Goal: Task Accomplishment & Management: Manage account settings

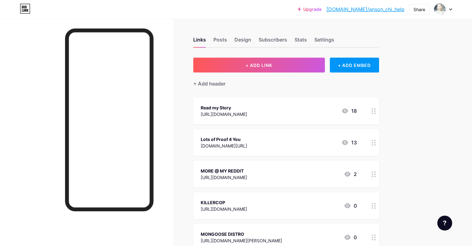
click at [452, 9] on div "Upgrade [DOMAIN_NAME]/anson_... [DOMAIN_NAME]/anson_chi_help Share Switch accou…" at bounding box center [236, 9] width 472 height 11
click at [451, 9] on icon at bounding box center [450, 9] width 3 height 2
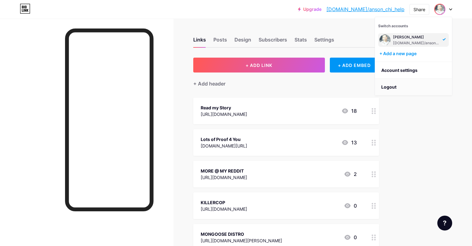
click at [397, 85] on li "Logout" at bounding box center [413, 87] width 77 height 17
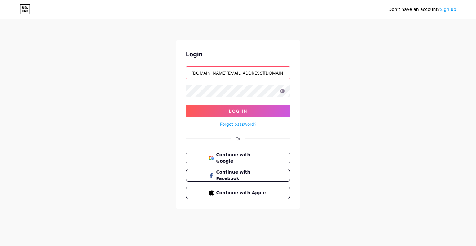
click at [267, 74] on input "[DOMAIN_NAME][EMAIL_ADDRESS][DOMAIN_NAME]" at bounding box center [238, 73] width 104 height 12
type input "[EMAIL_ADDRESS][DOMAIN_NAME]"
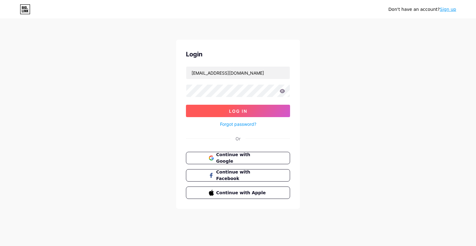
click at [254, 110] on button "Log In" at bounding box center [238, 111] width 104 height 12
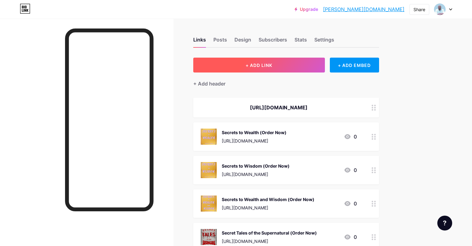
click at [325, 67] on button "+ ADD LINK" at bounding box center [259, 65] width 132 height 15
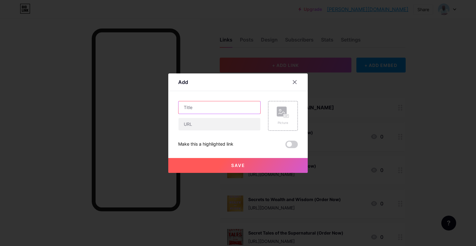
click at [208, 109] on input "text" at bounding box center [220, 107] width 82 height 12
click at [203, 108] on input "text" at bounding box center [220, 107] width 82 height 12
click at [206, 109] on input "Tiktok (" at bounding box center [220, 107] width 82 height 12
type input "Tiktok ([PERSON_NAME])"
click at [209, 126] on input "text" at bounding box center [220, 124] width 82 height 12
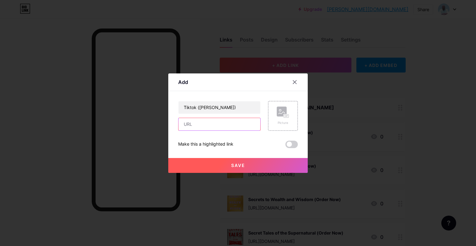
paste input "[URL][DOMAIN_NAME]"
type input "[URL][DOMAIN_NAME]"
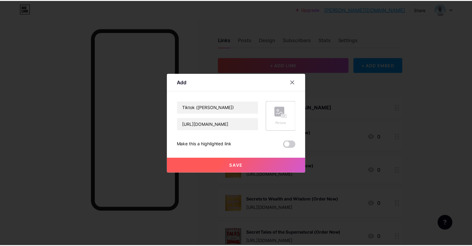
scroll to position [0, 0]
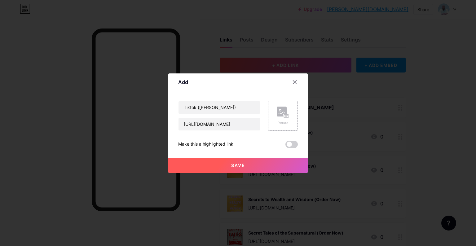
click at [281, 116] on rect at bounding box center [282, 112] width 10 height 10
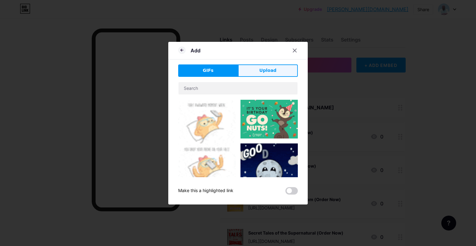
click at [276, 73] on button "Upload" at bounding box center [268, 70] width 60 height 12
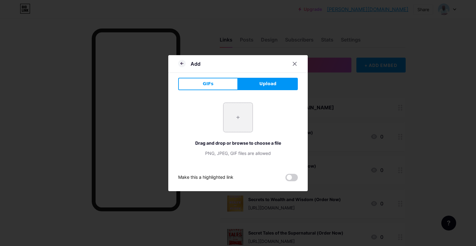
click at [243, 120] on input "file" at bounding box center [237, 117] width 29 height 29
type input "C:\fakepath\download (6).png"
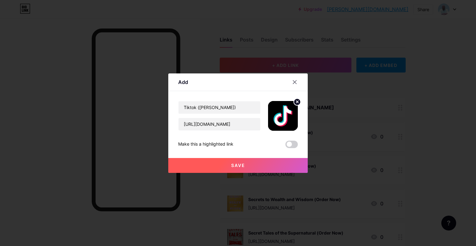
click at [248, 165] on button "Save" at bounding box center [237, 165] width 139 height 15
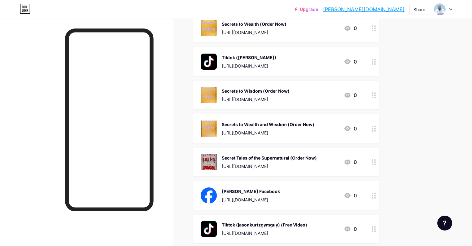
scroll to position [124, 0]
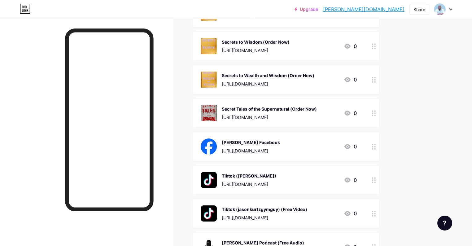
click at [332, 180] on div "Tiktok ([PERSON_NAME]) [URL][DOMAIN_NAME] 0" at bounding box center [279, 180] width 156 height 16
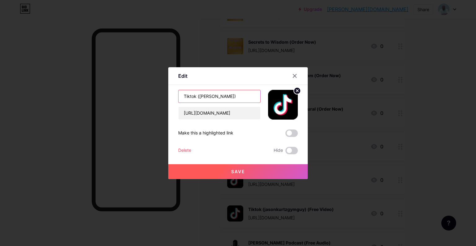
click at [236, 97] on input "Tiktok ([PERSON_NAME])" at bounding box center [220, 96] width 82 height 12
type input "Tiktok ([PERSON_NAME]) (Free Video)"
click at [201, 126] on div "Tiktok ([PERSON_NAME]) (Free Video) [URL][DOMAIN_NAME] Make this a highlighted …" at bounding box center [238, 122] width 120 height 64
click at [239, 171] on span "Save" at bounding box center [238, 171] width 14 height 5
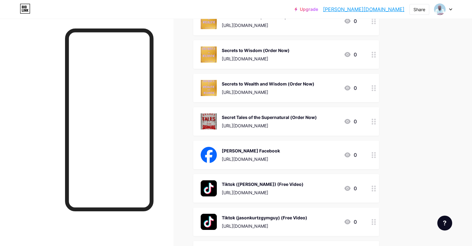
scroll to position [99, 0]
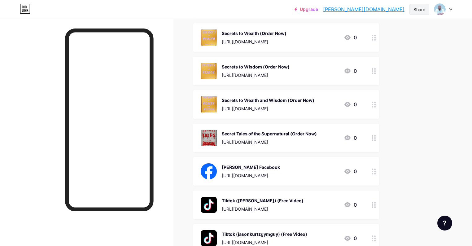
click at [422, 8] on div "Share" at bounding box center [420, 9] width 12 height 7
click at [367, 33] on div "Copy link" at bounding box center [368, 31] width 23 height 7
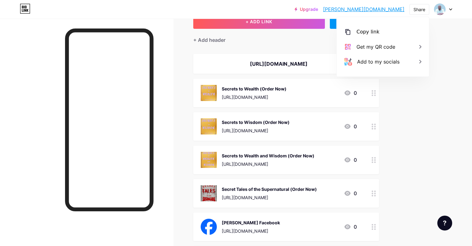
scroll to position [0, 0]
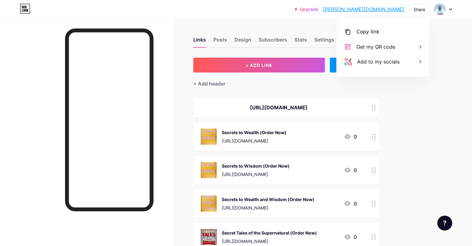
click at [314, 107] on div "[URL][DOMAIN_NAME]" at bounding box center [279, 107] width 156 height 7
click at [347, 108] on div "[URL][DOMAIN_NAME]" at bounding box center [279, 107] width 156 height 7
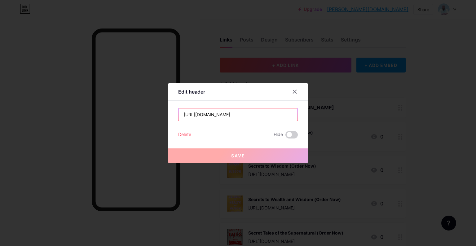
drag, startPoint x: 254, startPoint y: 113, endPoint x: 125, endPoint y: 115, distance: 129.2
click at [125, 115] on div "Edit header [URL][DOMAIN_NAME] [PERSON_NAME] Save" at bounding box center [238, 123] width 476 height 246
paste input "s"
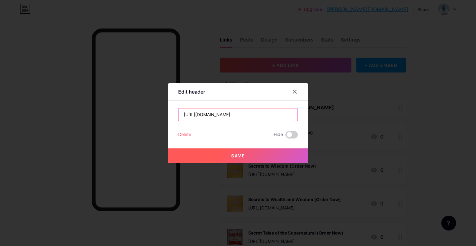
type input "[URL][DOMAIN_NAME]"
click at [251, 154] on button "Save" at bounding box center [237, 155] width 139 height 15
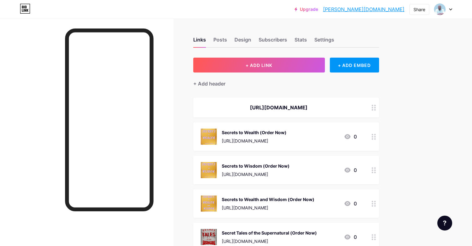
click at [392, 10] on link "[PERSON_NAME][DOMAIN_NAME]" at bounding box center [364, 9] width 82 height 7
